Goal: Transaction & Acquisition: Book appointment/travel/reservation

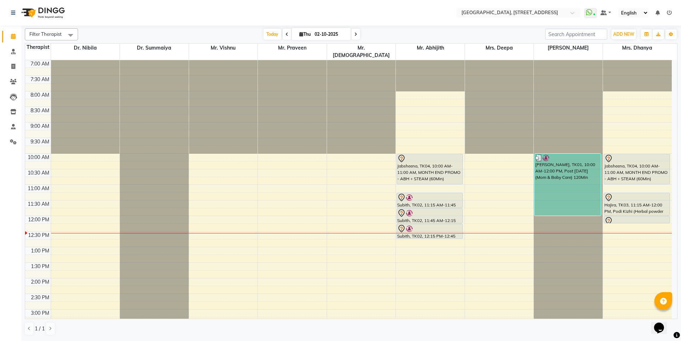
scroll to position [90, 0]
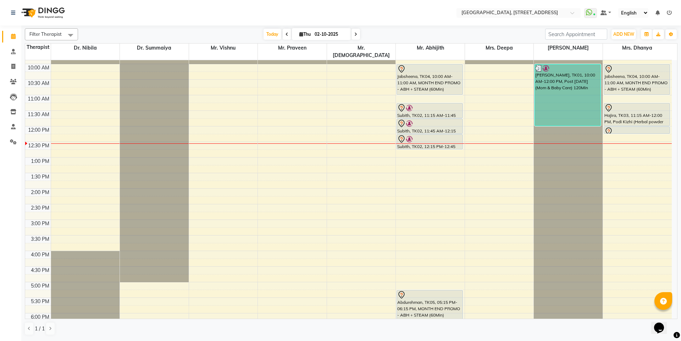
drag, startPoint x: 0, startPoint y: 0, endPoint x: 333, endPoint y: 38, distance: 334.7
click at [333, 39] on input "02-10-2025" at bounding box center [329, 34] width 35 height 11
select select "10"
select select "2025"
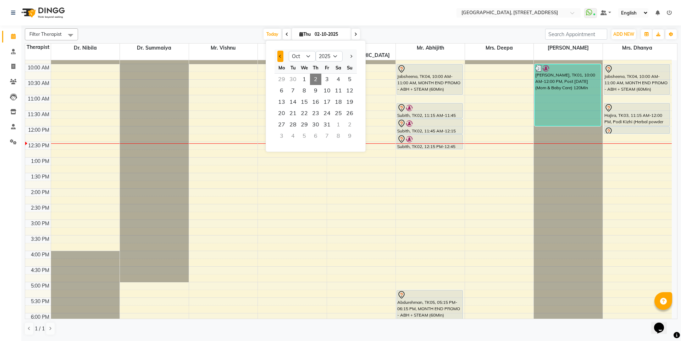
click at [282, 57] on button "Previous month" at bounding box center [280, 56] width 6 height 11
select select "9"
click at [283, 79] on span "1" at bounding box center [281, 79] width 11 height 11
type input "01-09-2025"
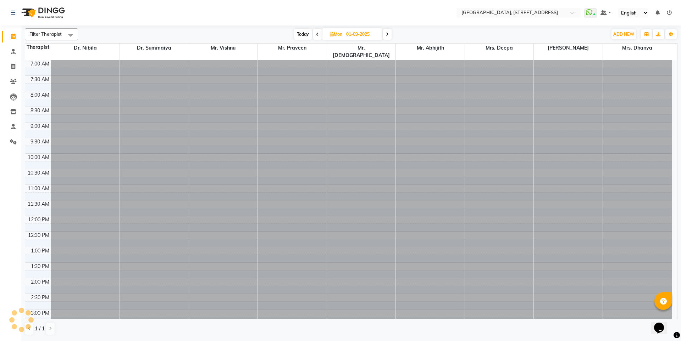
click at [363, 35] on input "01-09-2025" at bounding box center [361, 34] width 35 height 11
select select "9"
select select "2025"
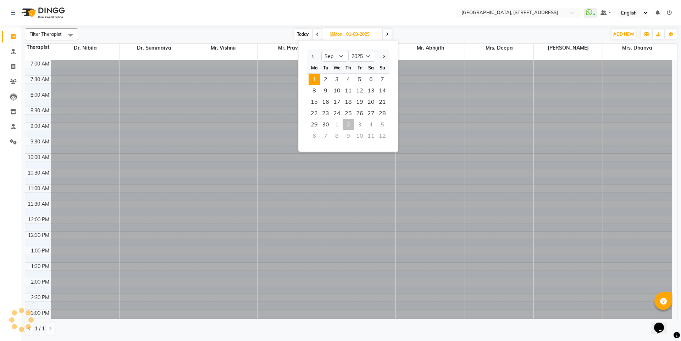
click at [359, 33] on input "01-09-2025" at bounding box center [361, 34] width 35 height 11
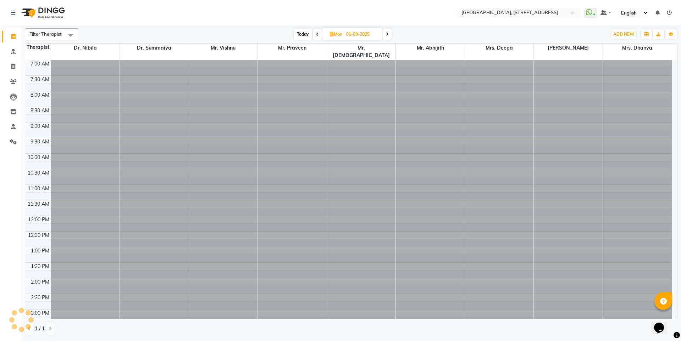
click at [399, 28] on div "Filter Therapist Select All Dr. Nibila Dr. Summaiya Mr. Vishnu Mr. Praveen Mr. …" at bounding box center [351, 182] width 652 height 313
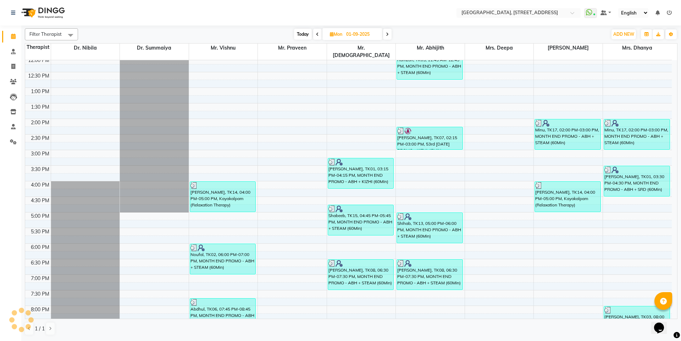
scroll to position [177, 0]
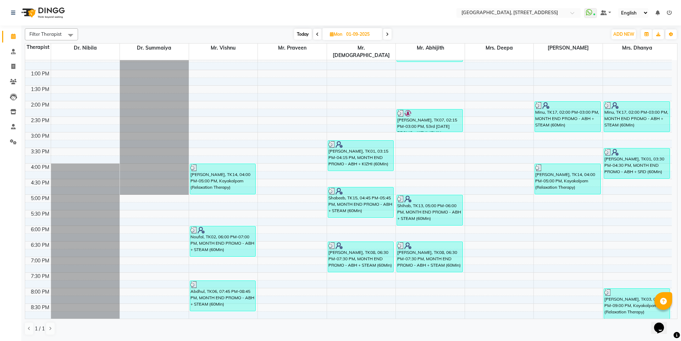
click at [307, 37] on span "Today" at bounding box center [303, 34] width 18 height 11
type input "02-10-2025"
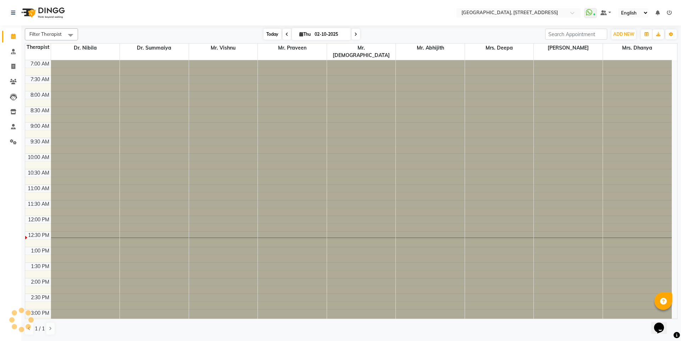
scroll to position [156, 0]
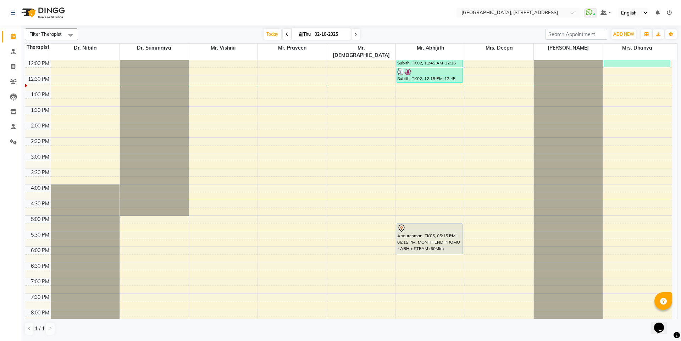
click at [328, 36] on input "02-10-2025" at bounding box center [329, 34] width 35 height 11
select select "10"
select select "2025"
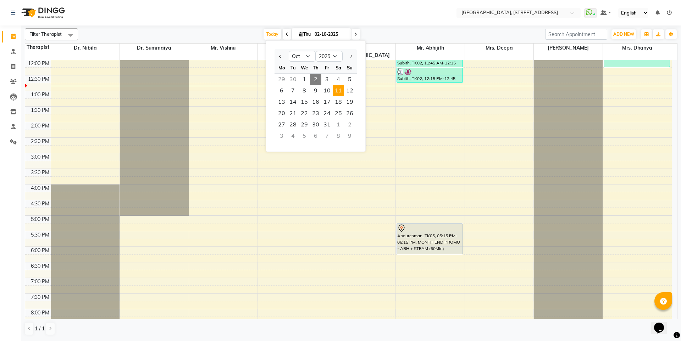
click at [336, 90] on span "11" at bounding box center [338, 90] width 11 height 11
type input "[DATE]"
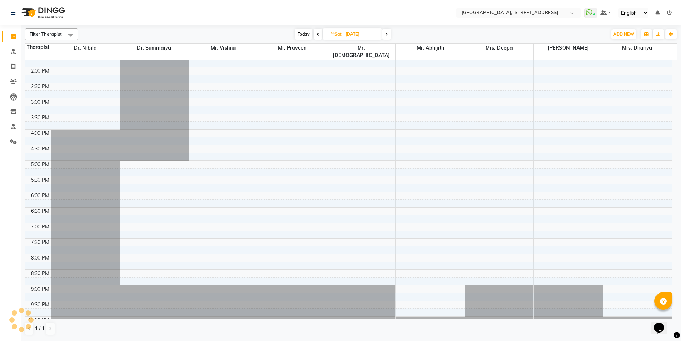
scroll to position [227, 0]
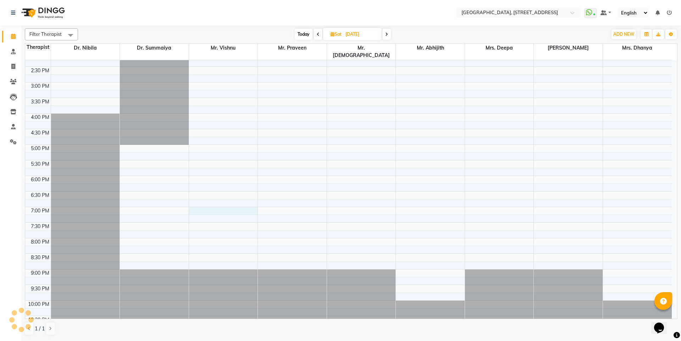
click at [221, 204] on div "7:00 AM 7:30 AM 8:00 AM 8:30 AM 9:00 AM 9:30 AM 10:00 AM 10:30 AM 11:00 AM 11:3…" at bounding box center [348, 82] width 646 height 499
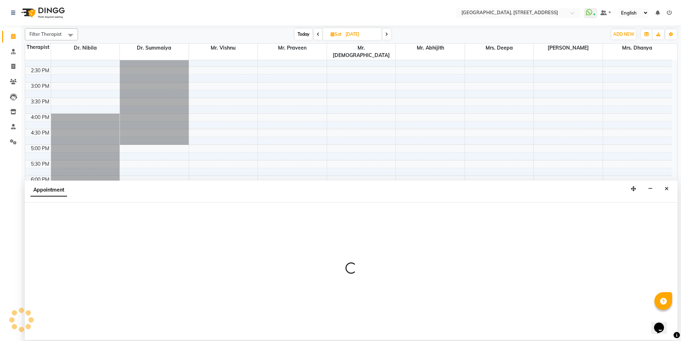
select select "27240"
select select "tentative"
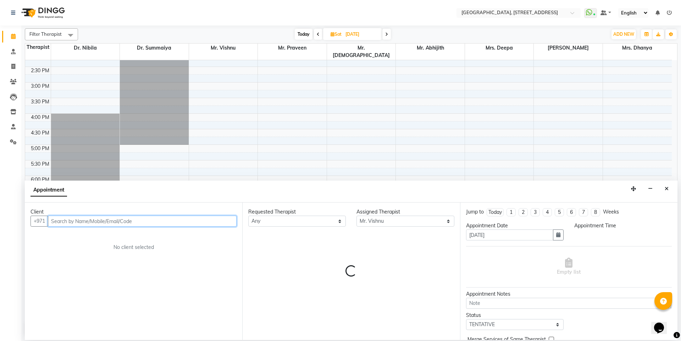
type input "5"
select select "1140"
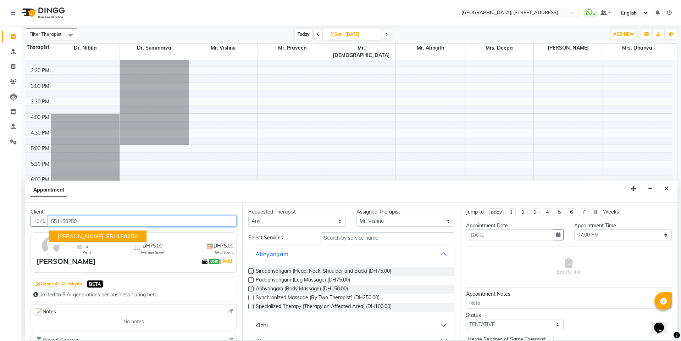
click at [106, 239] on span "551150250" at bounding box center [122, 236] width 32 height 7
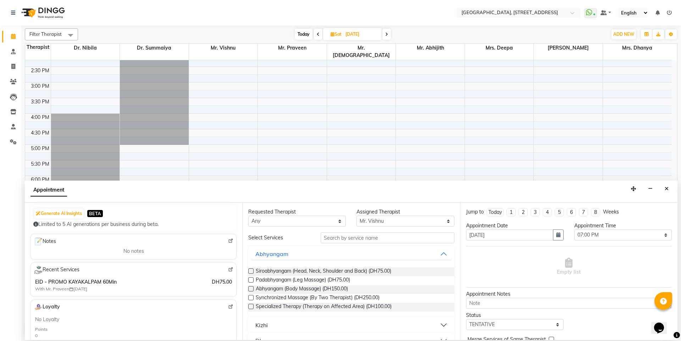
scroll to position [71, 0]
type input "551150250"
click at [335, 240] on input "text" at bounding box center [387, 238] width 134 height 11
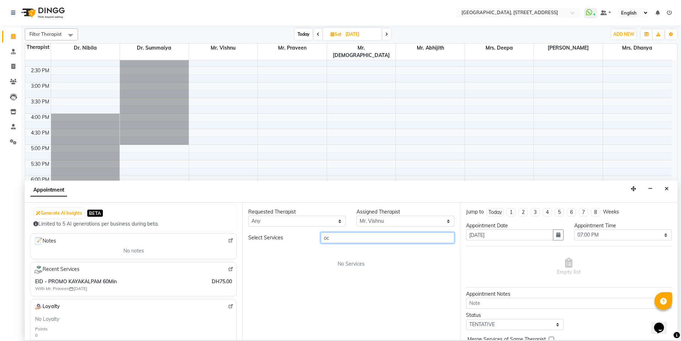
type input "o"
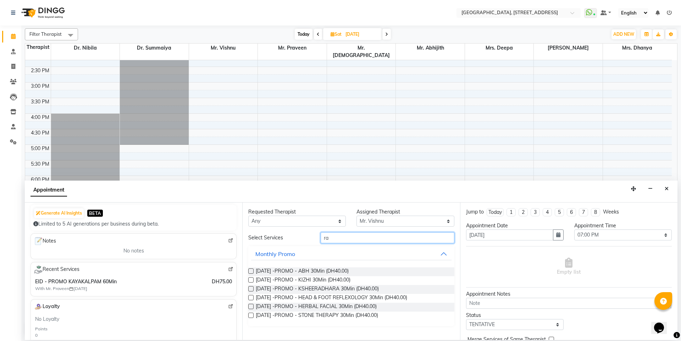
type input "r"
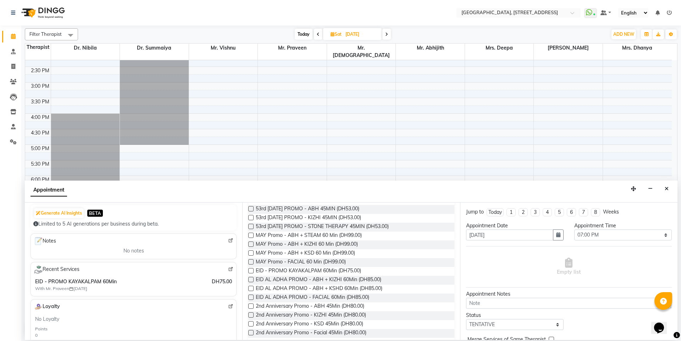
scroll to position [267, 0]
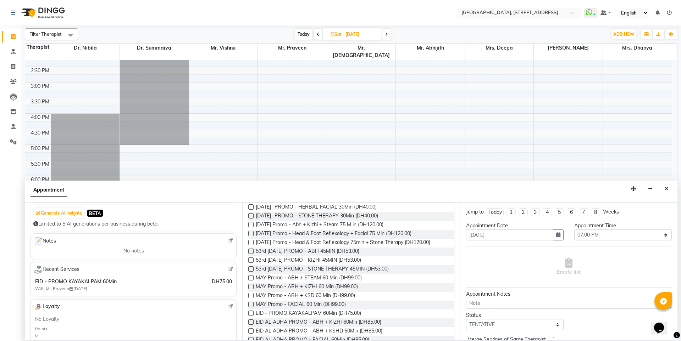
type input "promo"
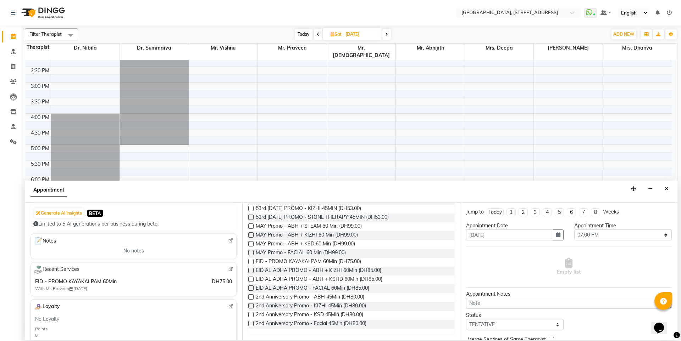
drag, startPoint x: 396, startPoint y: 313, endPoint x: 359, endPoint y: 192, distance: 125.8
click at [359, 192] on div "Appointment" at bounding box center [351, 192] width 652 height 22
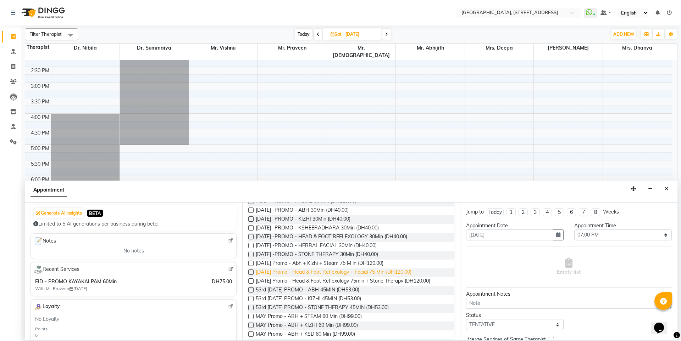
scroll to position [160, 0]
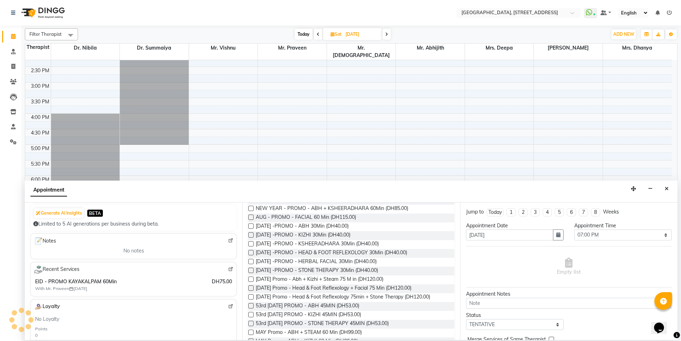
click at [252, 225] on label at bounding box center [250, 226] width 5 height 5
click at [252, 225] on input "checkbox" at bounding box center [250, 227] width 5 height 5
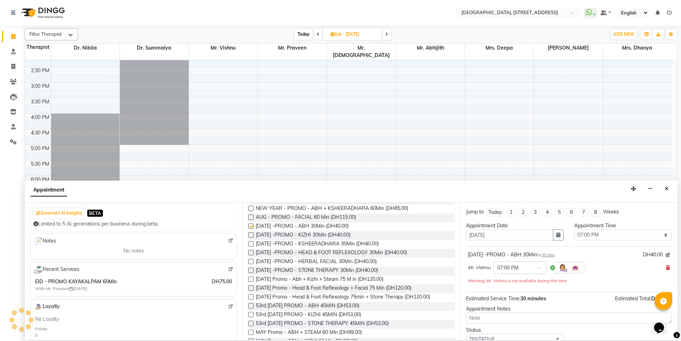
checkbox input "false"
click at [250, 235] on label at bounding box center [250, 235] width 5 height 5
click at [250, 235] on input "checkbox" at bounding box center [250, 236] width 5 height 5
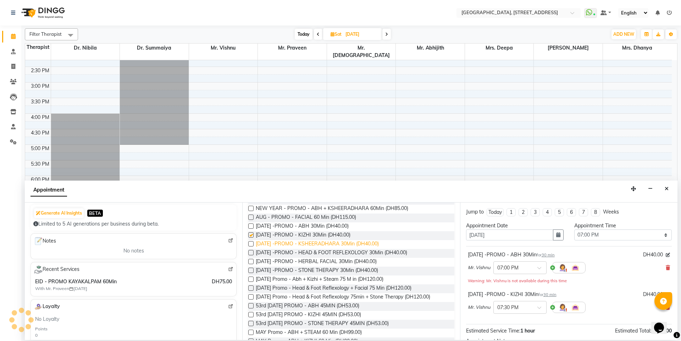
checkbox input "false"
click at [251, 245] on label at bounding box center [250, 243] width 5 height 5
click at [251, 245] on input "checkbox" at bounding box center [250, 244] width 5 height 5
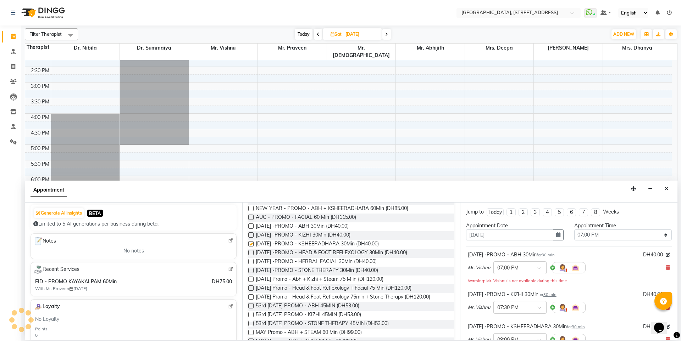
checkbox input "false"
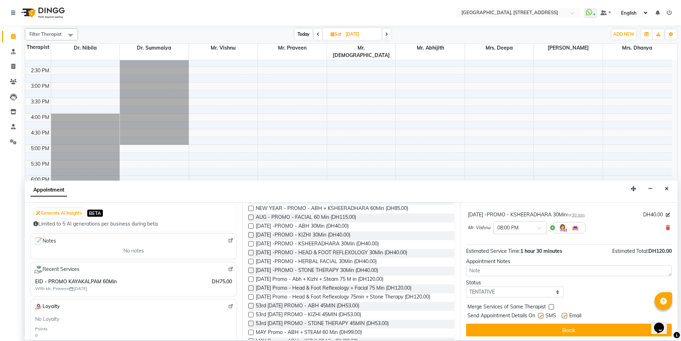
scroll to position [114, 0]
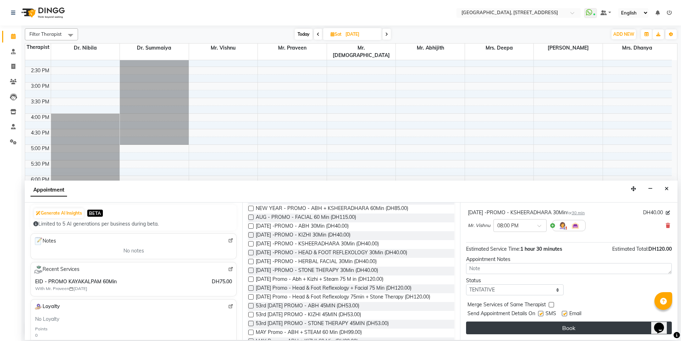
drag, startPoint x: 547, startPoint y: 326, endPoint x: 550, endPoint y: 329, distance: 4.0
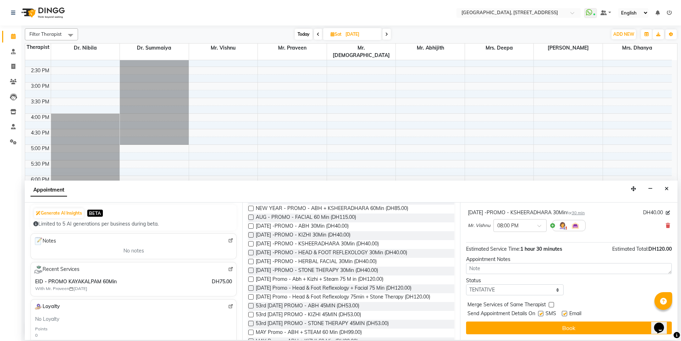
click at [550, 329] on button "Book" at bounding box center [569, 328] width 206 height 13
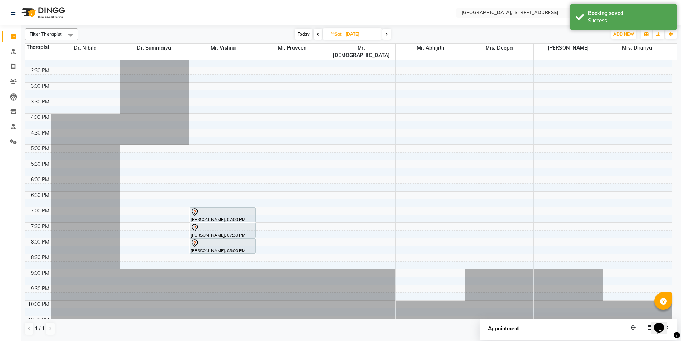
click at [304, 29] on span "Today" at bounding box center [304, 34] width 18 height 11
type input "02-10-2025"
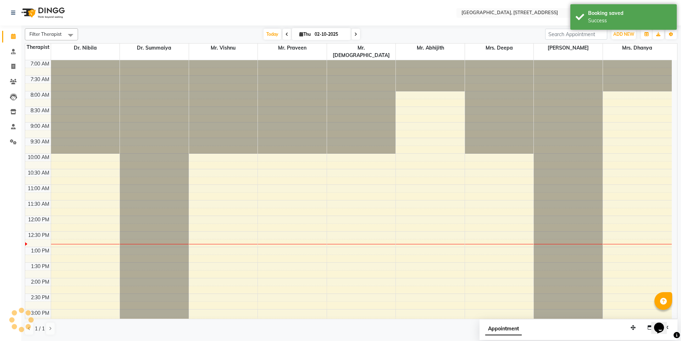
scroll to position [156, 0]
